Goal: Navigation & Orientation: Find specific page/section

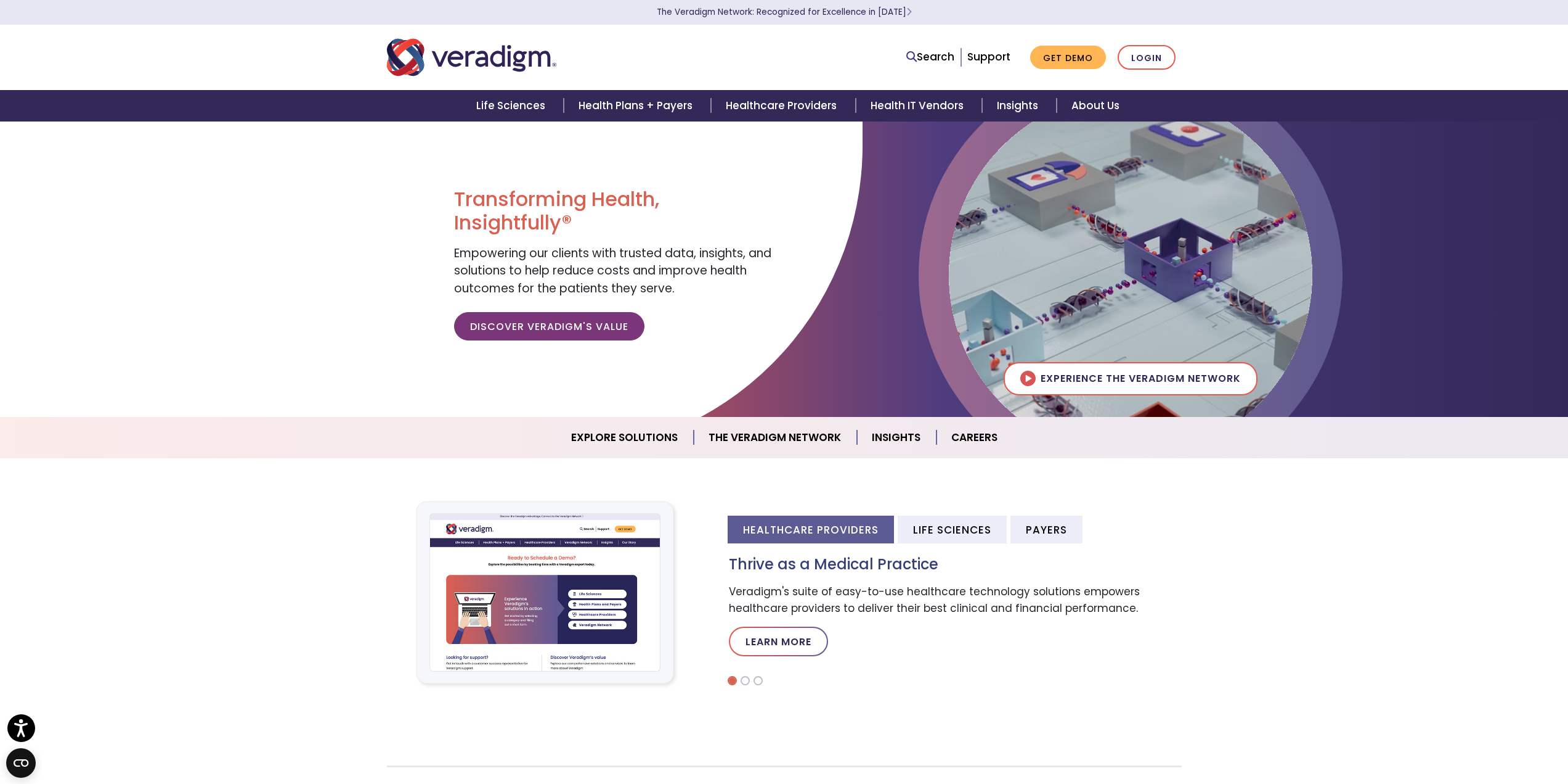
click at [1501, 50] on nav "Search Support Get Demo Login" at bounding box center [784, 58] width 1568 height 65
click at [812, 52] on div "Search Support Get Demo Login" at bounding box center [953, 57] width 474 height 25
